Goal: Information Seeking & Learning: Learn about a topic

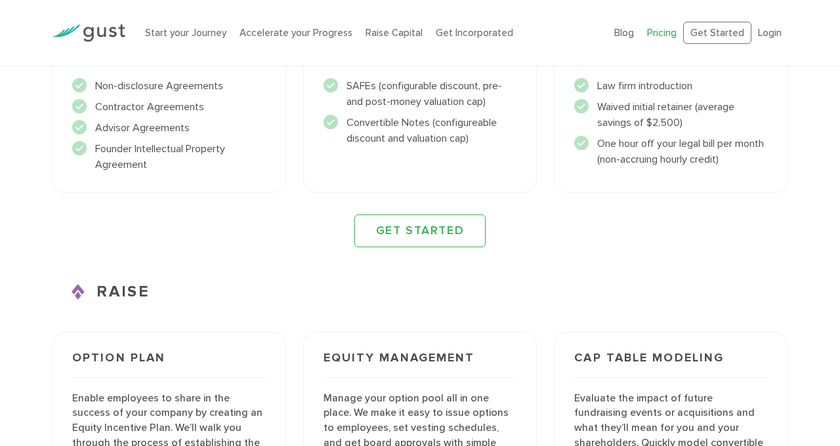
scroll to position [1800, 0]
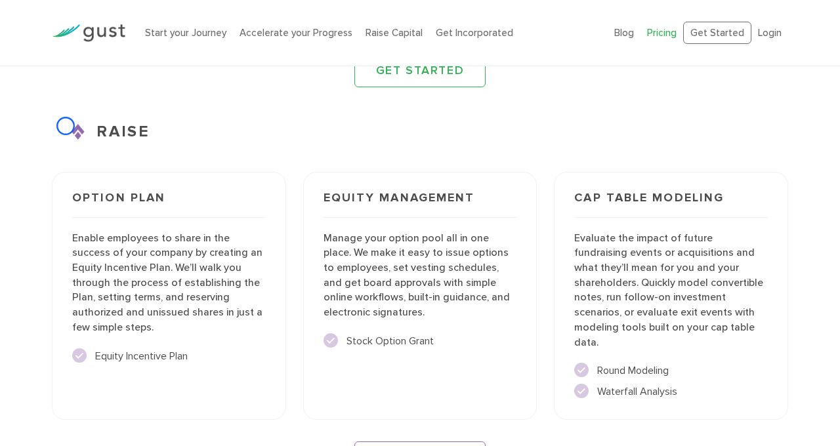
click at [66, 126] on h3 "RAISE" at bounding box center [420, 132] width 736 height 24
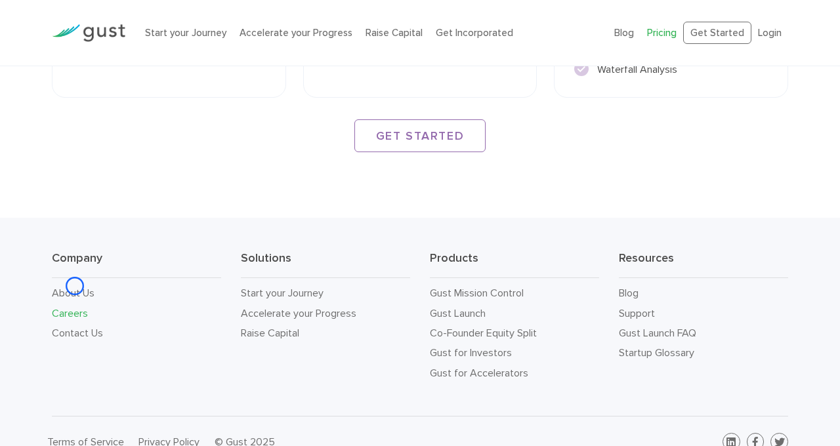
click at [75, 307] on link "Careers" at bounding box center [70, 313] width 36 height 12
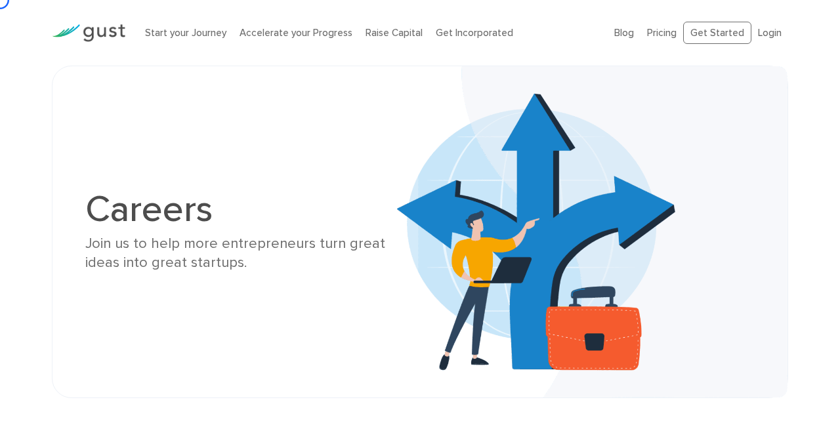
click at [75, 286] on div "Careers Join us to help more entrepreneurs turn great ideas into great startups." at bounding box center [419, 232] width 689 height 266
click at [73, 127] on div "Careers Join us to help more entrepreneurs turn great ideas into great startups." at bounding box center [420, 232] width 736 height 333
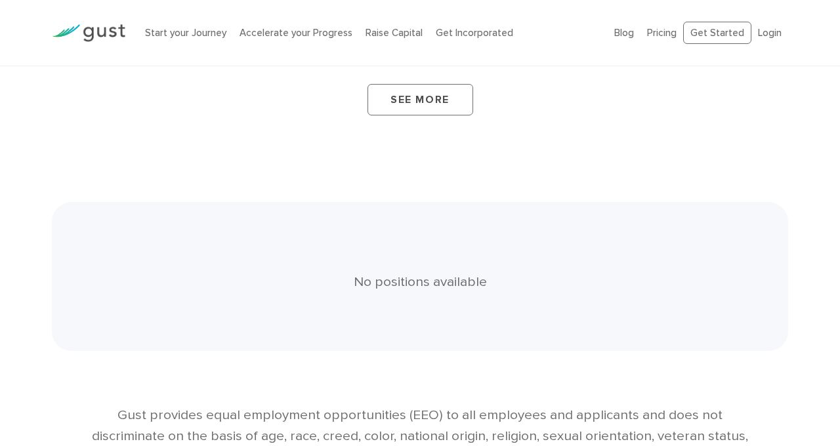
scroll to position [2573, 0]
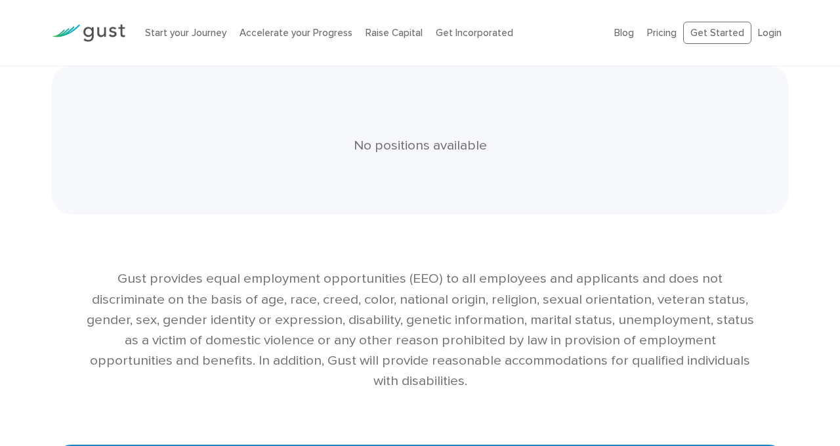
click at [73, 127] on div "No positions available" at bounding box center [420, 140] width 736 height 149
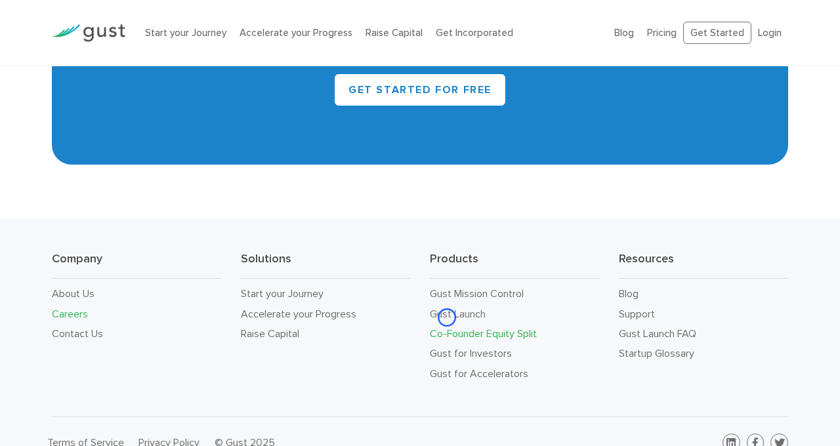
click at [447, 327] on link "Co-Founder Equity Split" at bounding box center [483, 333] width 107 height 12
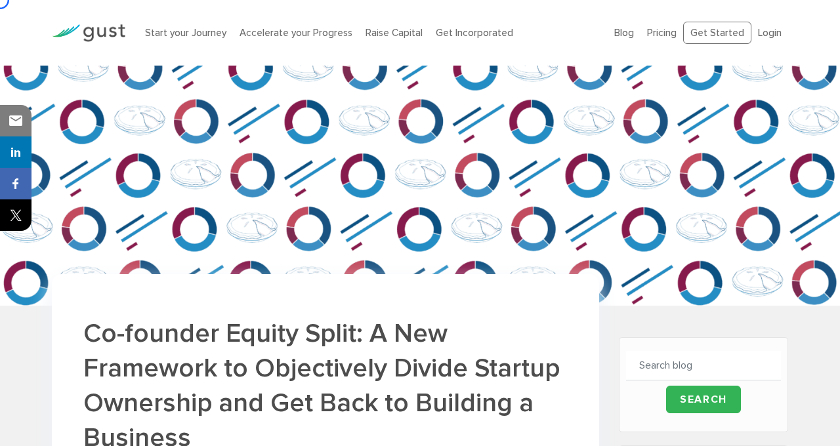
click at [90, 130] on img at bounding box center [420, 186] width 840 height 240
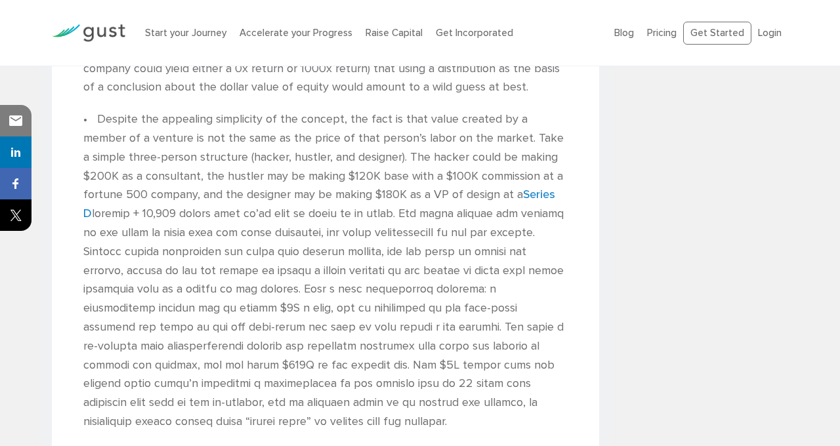
scroll to position [2950, 0]
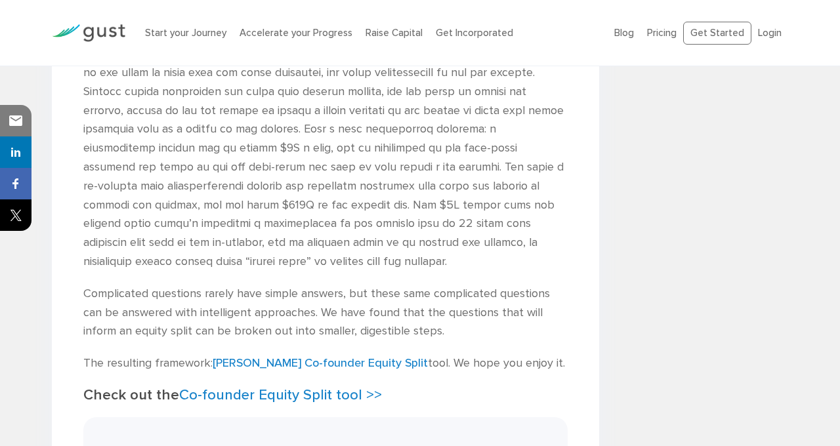
click at [90, 130] on p "• Despite the appealing simplicity of the concept, the fact is that value creat…" at bounding box center [325, 110] width 484 height 321
